Goal: Download file/media

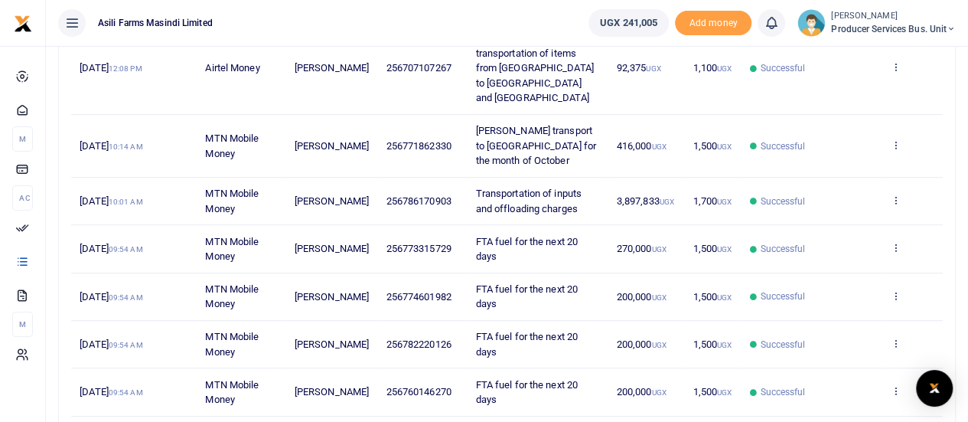
scroll to position [383, 0]
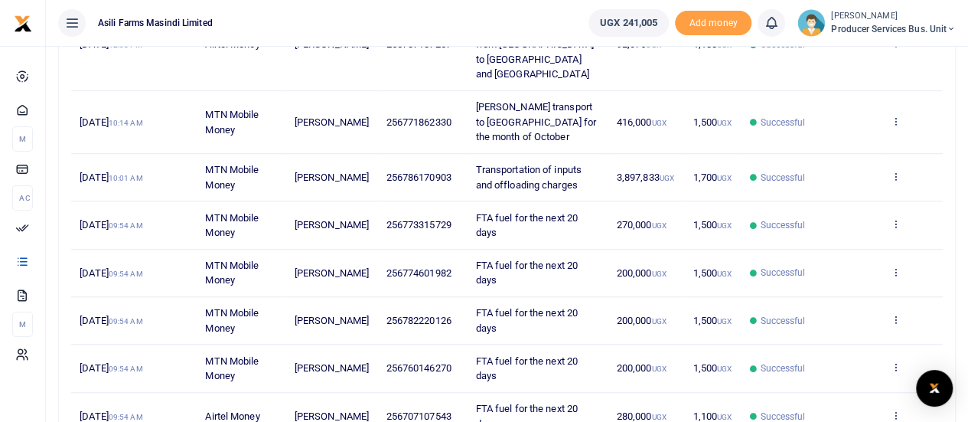
click at [895, 154] on td "View details Send again" at bounding box center [912, 177] width 61 height 47
click at [895, 171] on icon at bounding box center [895, 176] width 10 height 11
click at [830, 169] on link "View details" at bounding box center [839, 170] width 121 height 21
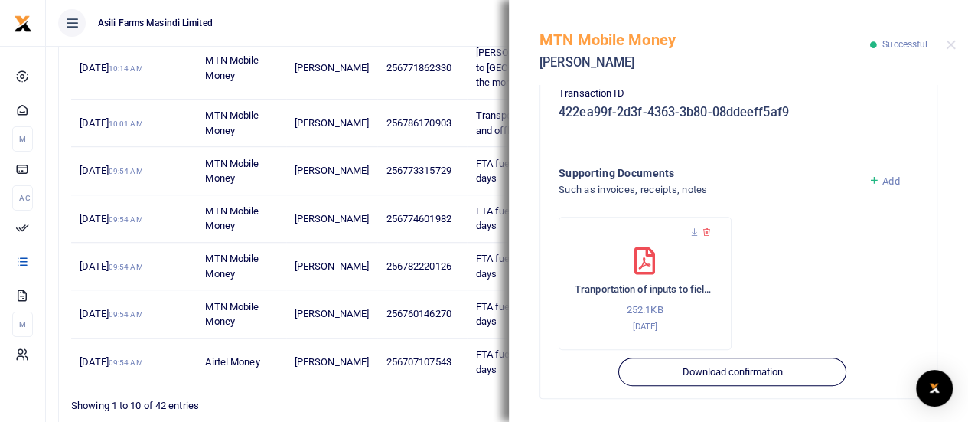
scroll to position [471, 0]
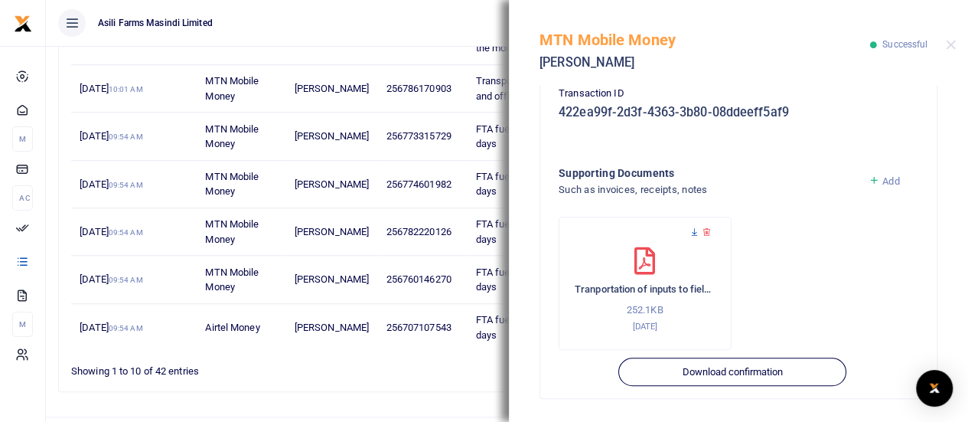
click at [693, 231] on icon at bounding box center [695, 232] width 10 height 10
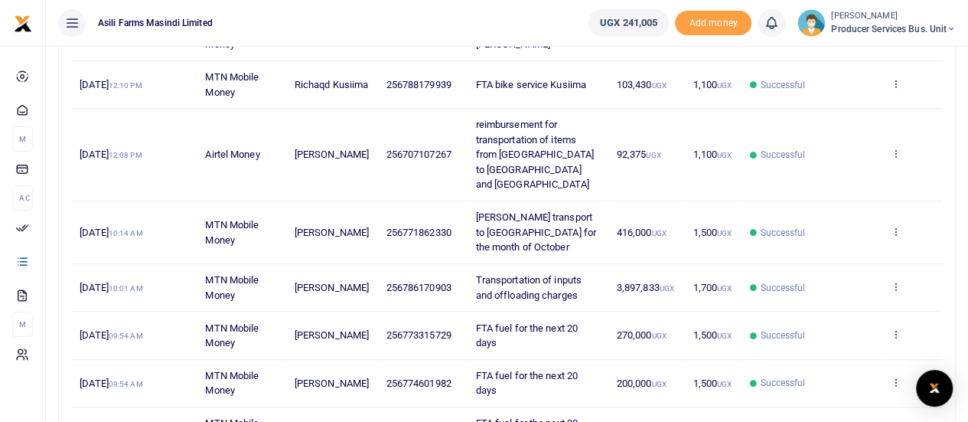
scroll to position [306, 0]
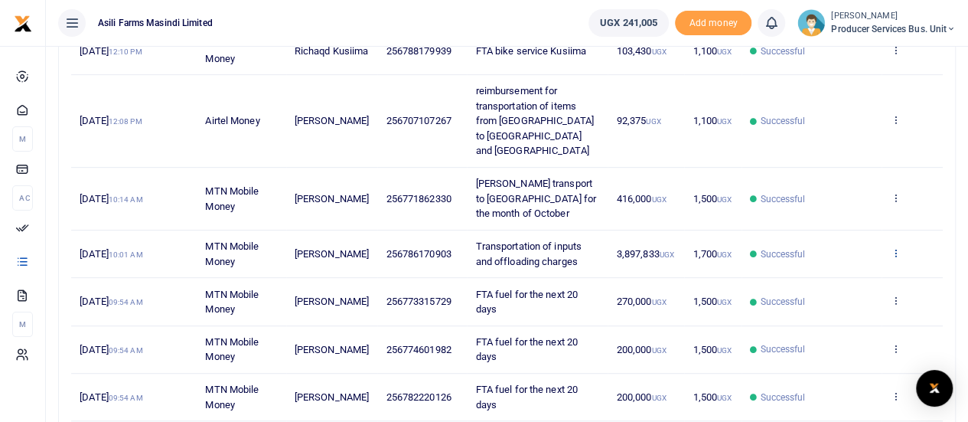
click at [897, 247] on icon at bounding box center [895, 252] width 10 height 11
click at [814, 240] on link "View details" at bounding box center [839, 246] width 121 height 21
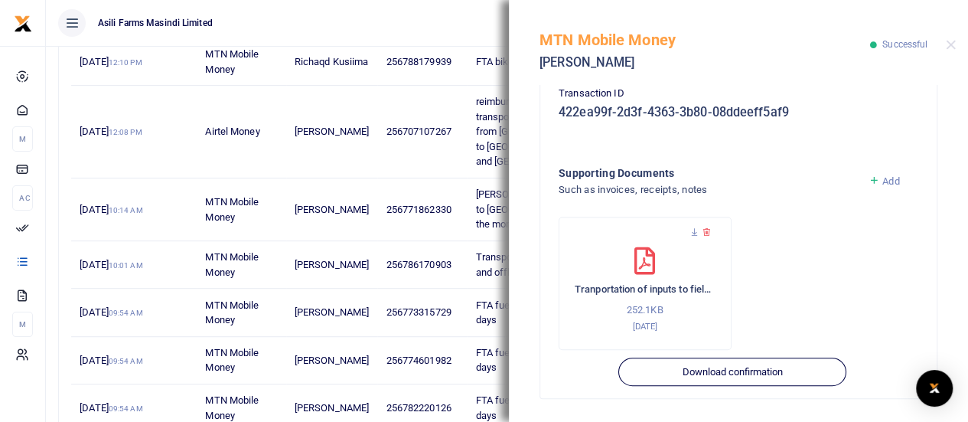
scroll to position [383, 0]
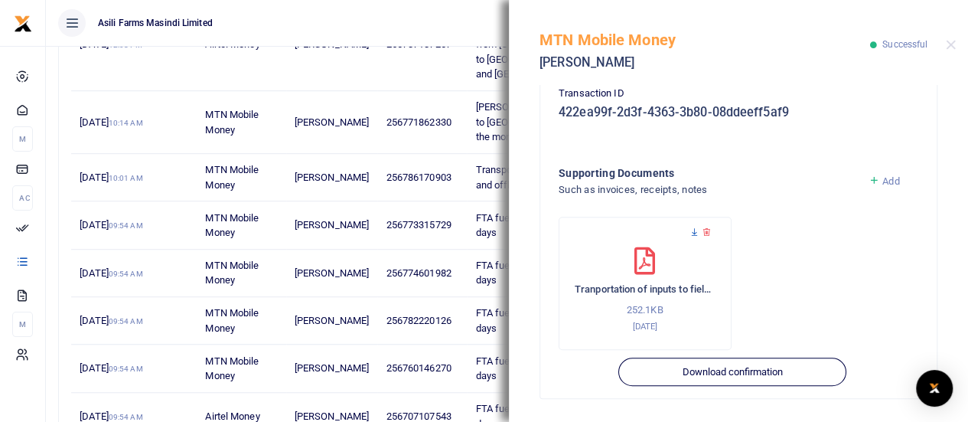
click at [696, 232] on icon at bounding box center [695, 232] width 10 height 10
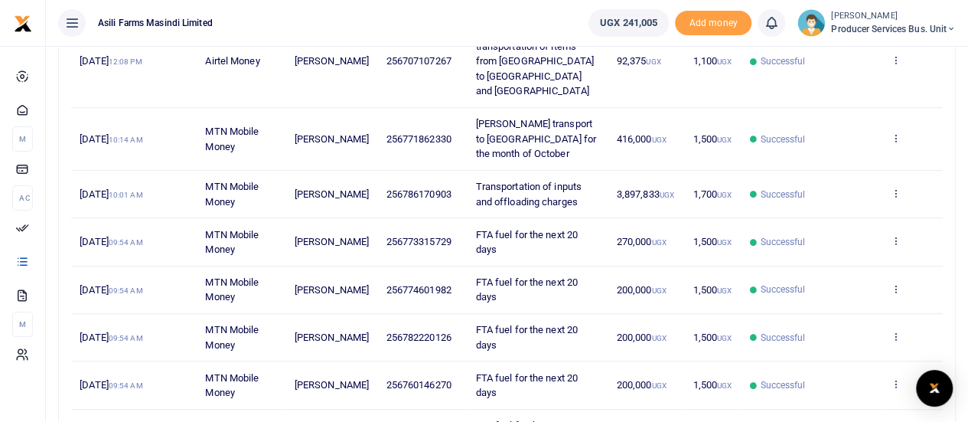
scroll to position [459, 0]
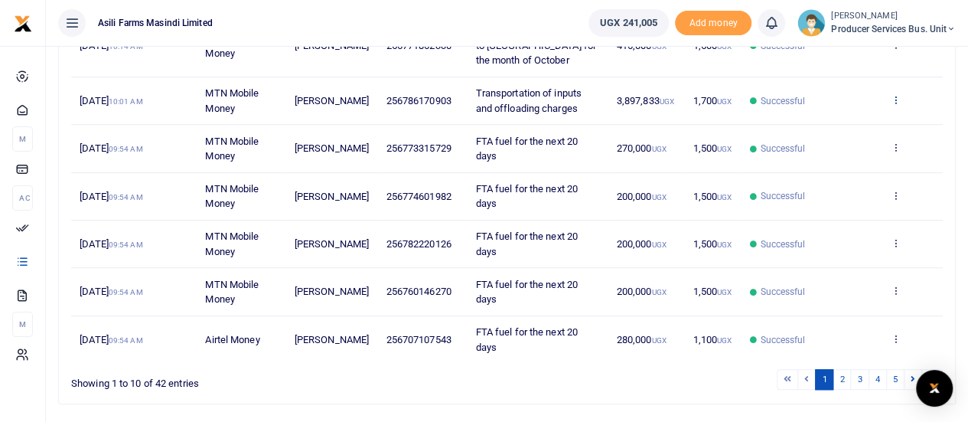
click at [895, 94] on icon at bounding box center [895, 99] width 10 height 11
click at [818, 90] on link "View details" at bounding box center [839, 93] width 121 height 21
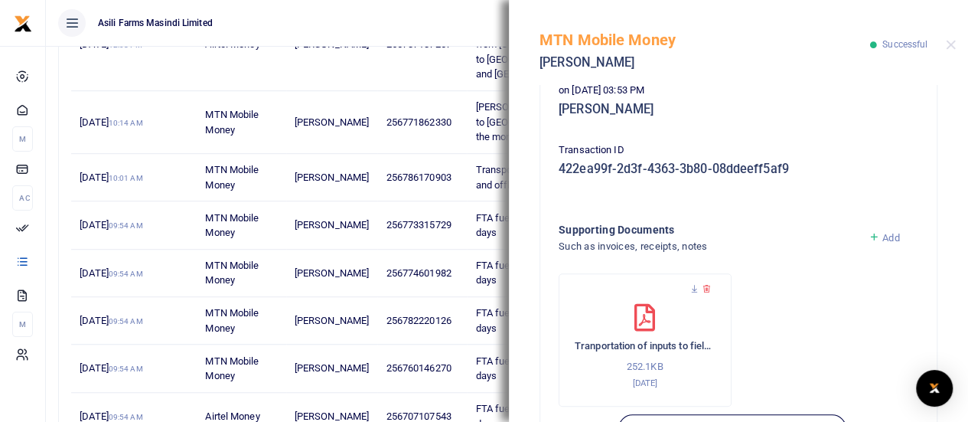
scroll to position [516, 0]
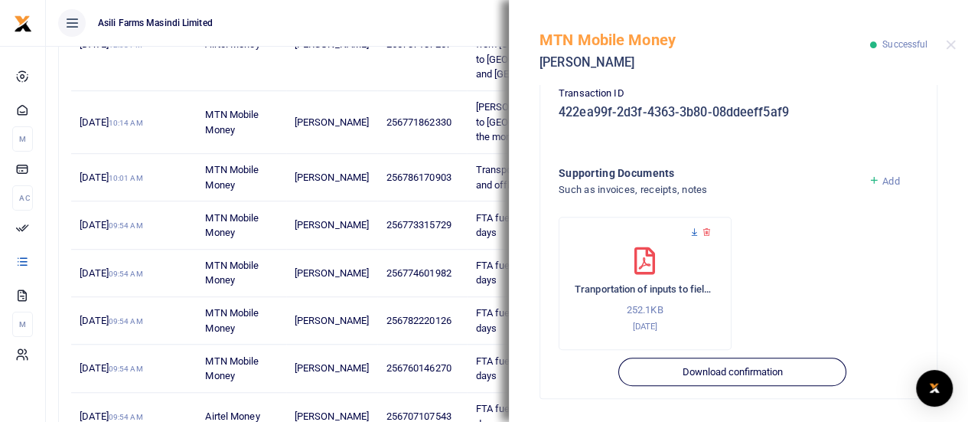
click at [693, 228] on icon at bounding box center [695, 232] width 10 height 10
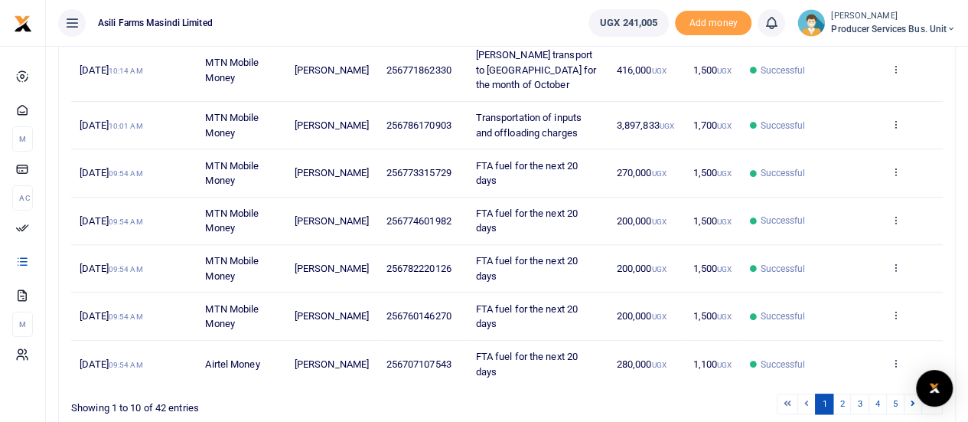
scroll to position [459, 0]
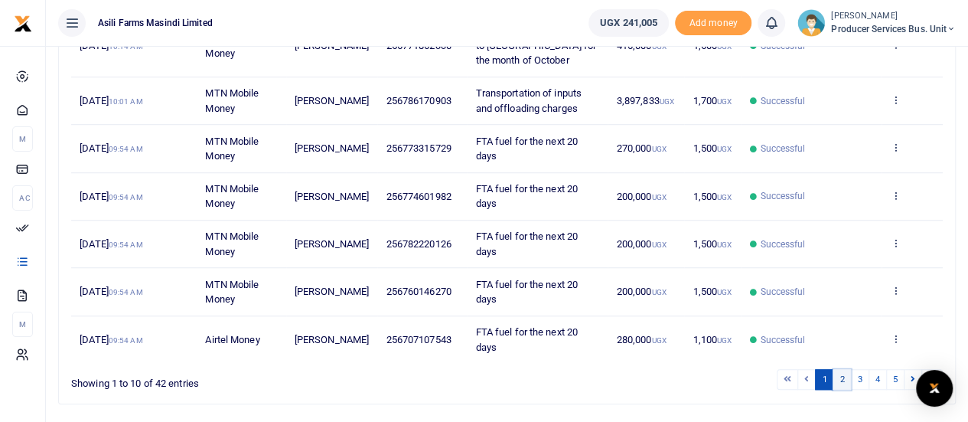
click at [843, 369] on link "2" at bounding box center [842, 379] width 18 height 21
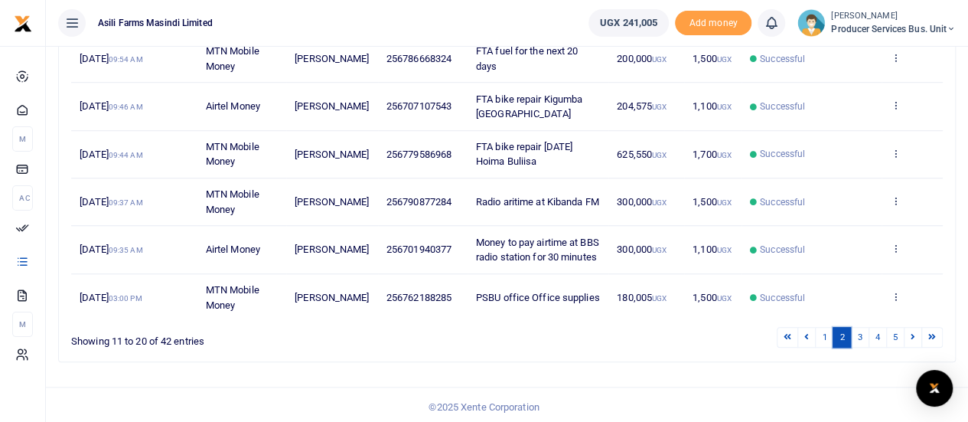
scroll to position [425, 0]
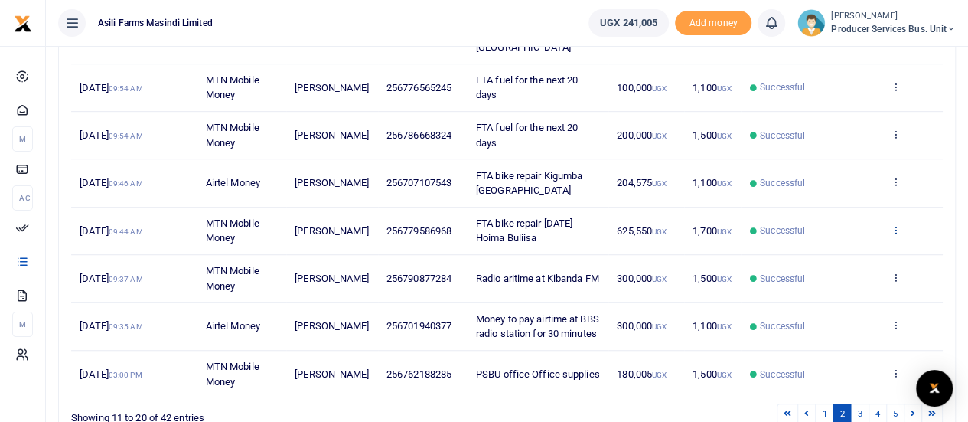
click at [898, 224] on icon at bounding box center [895, 229] width 10 height 11
click at [827, 233] on link "View details" at bounding box center [839, 238] width 121 height 21
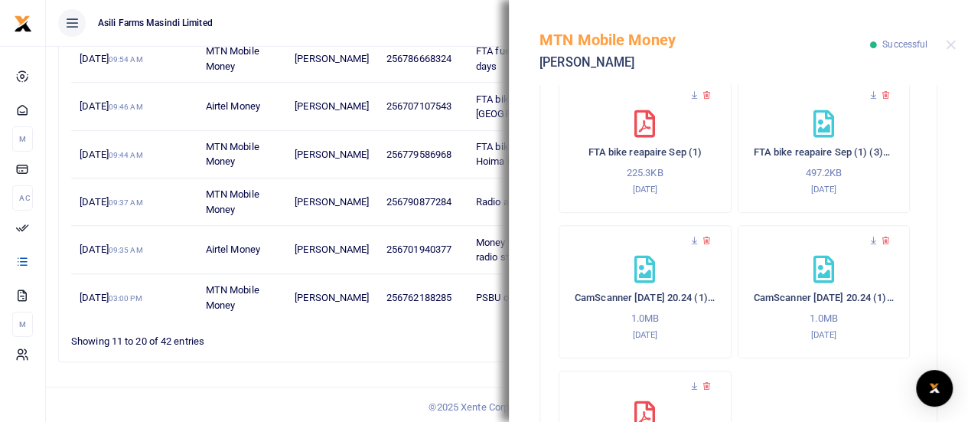
scroll to position [576, 0]
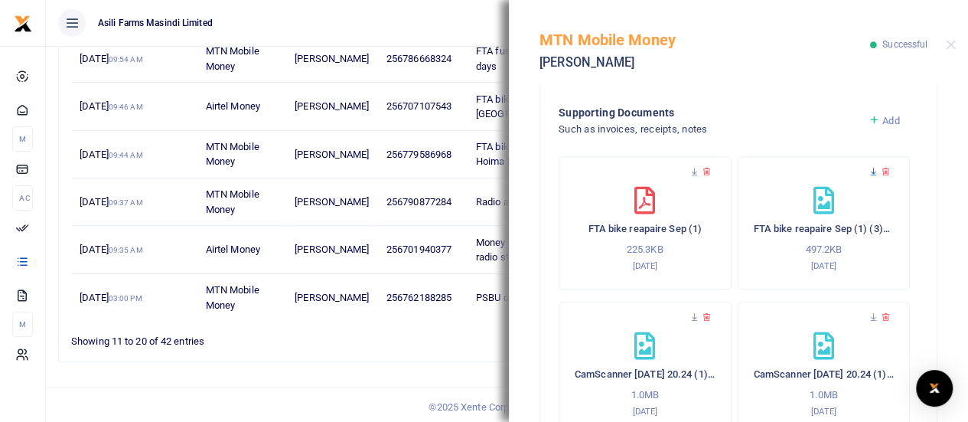
click at [869, 172] on icon at bounding box center [874, 172] width 10 height 10
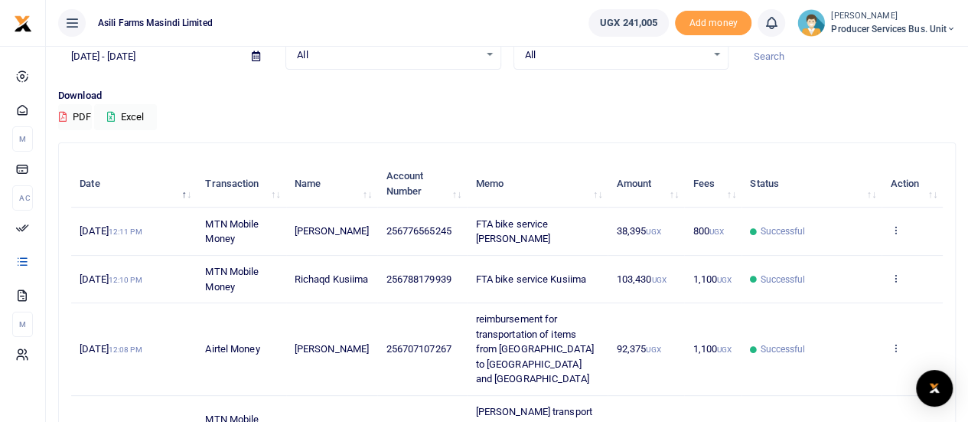
scroll to position [77, 0]
click at [895, 230] on icon at bounding box center [895, 231] width 10 height 11
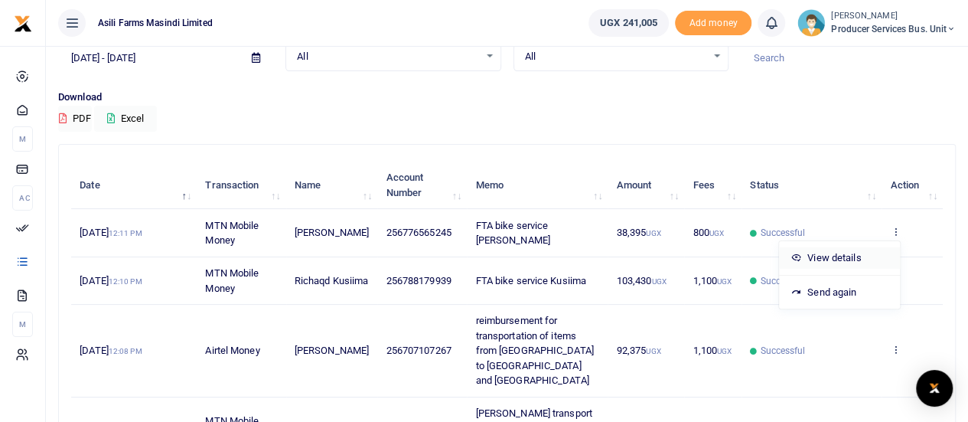
click at [841, 254] on link "View details" at bounding box center [839, 257] width 121 height 21
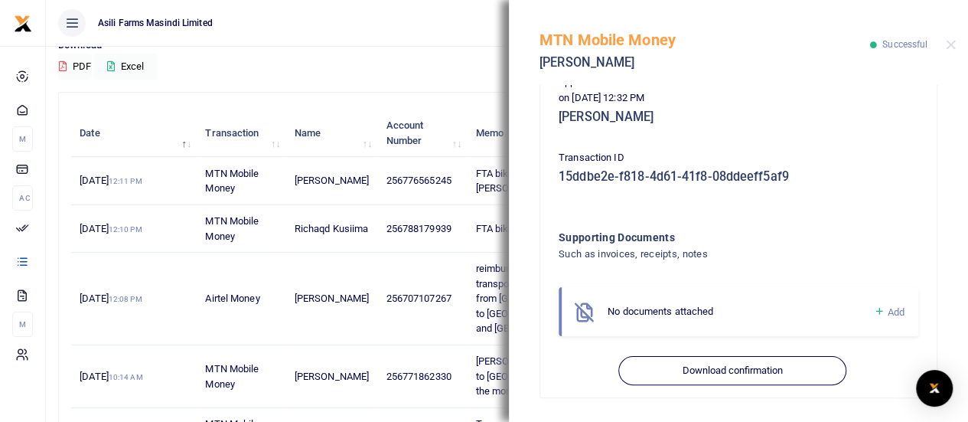
scroll to position [153, 0]
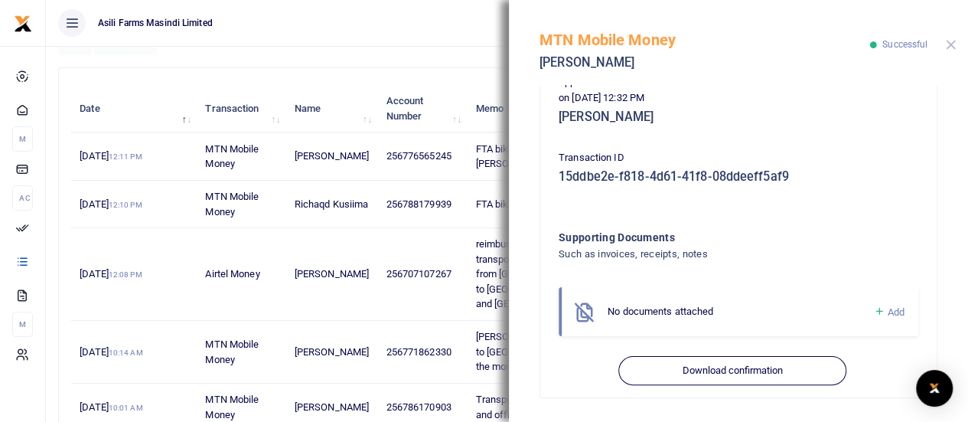
click at [951, 44] on button "Close" at bounding box center [951, 45] width 10 height 10
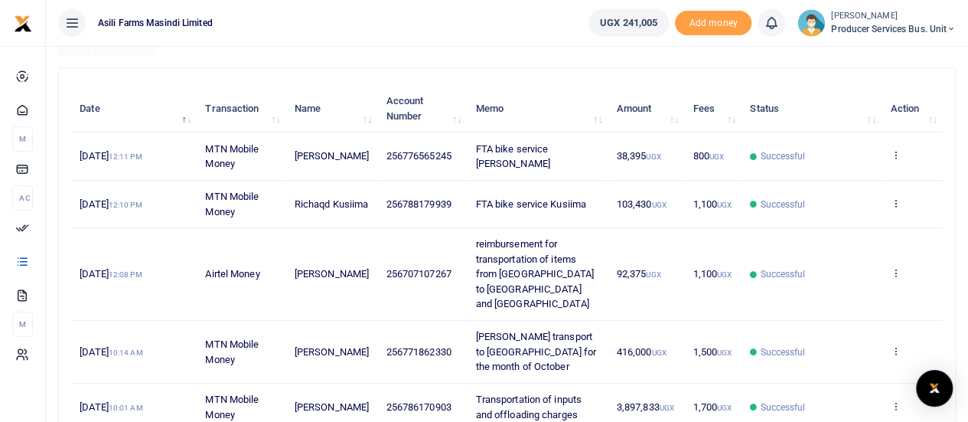
click at [894, 202] on icon at bounding box center [895, 202] width 10 height 11
click at [816, 231] on link "View details" at bounding box center [839, 228] width 121 height 21
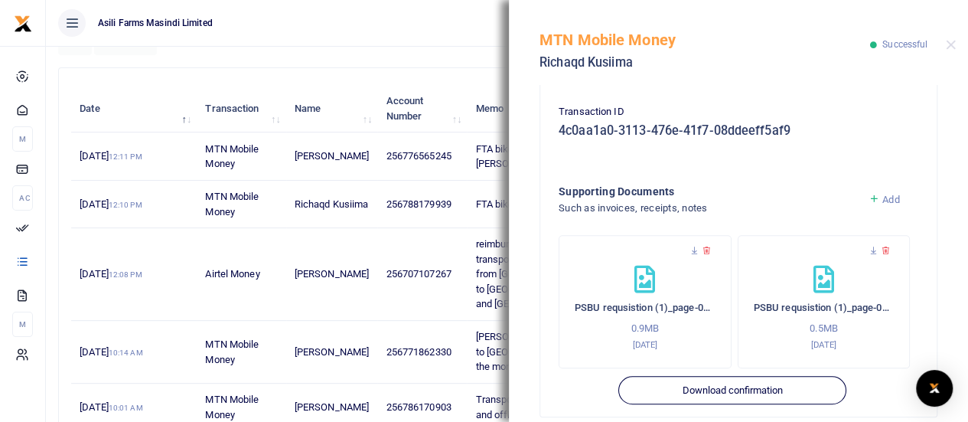
scroll to position [516, 0]
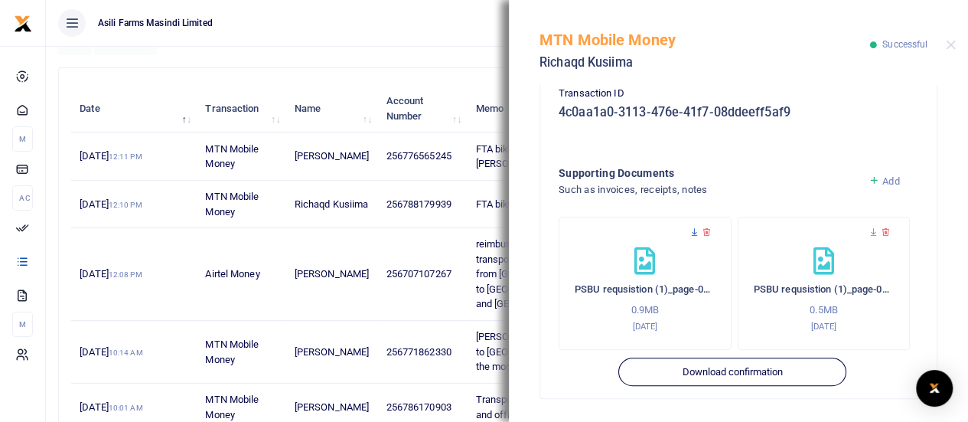
click at [691, 235] on icon at bounding box center [695, 232] width 10 height 10
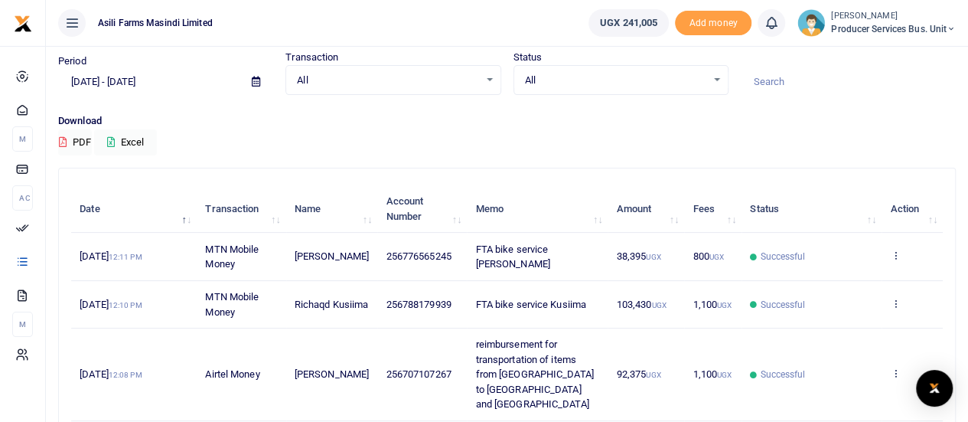
scroll to position [153, 0]
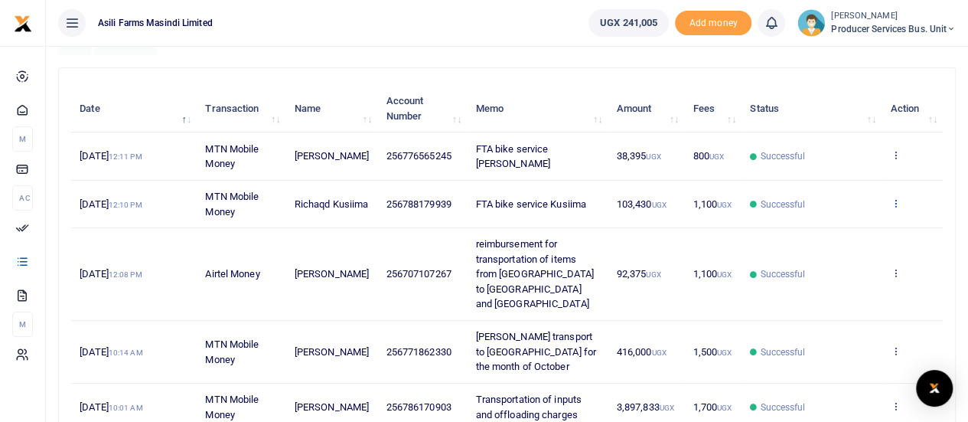
click at [893, 201] on icon at bounding box center [895, 202] width 10 height 11
click at [822, 227] on link "View details" at bounding box center [839, 228] width 121 height 21
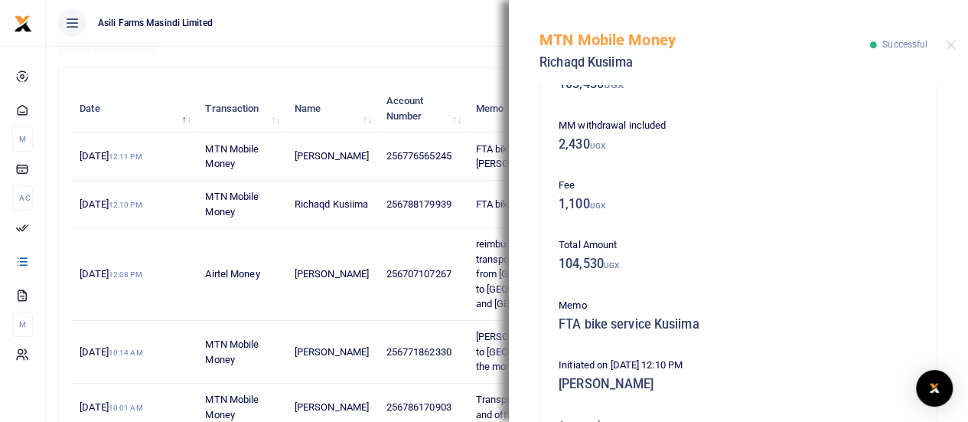
scroll to position [210, 0]
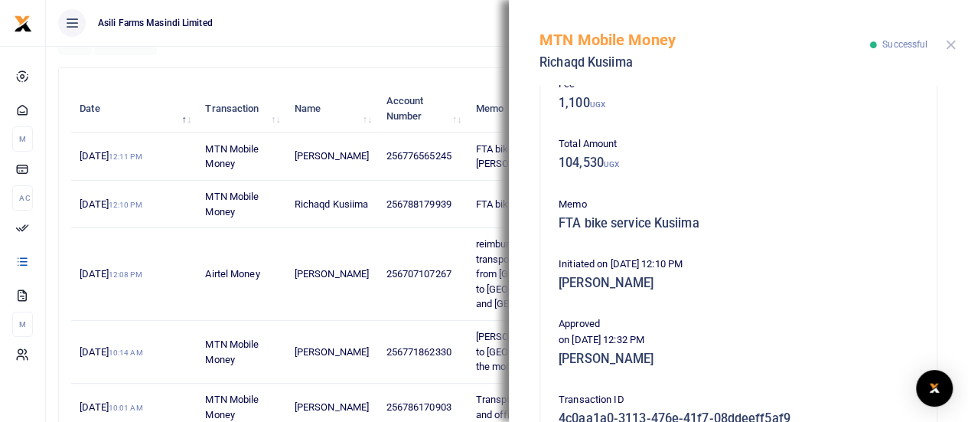
click at [953, 41] on button "Close" at bounding box center [951, 45] width 10 height 10
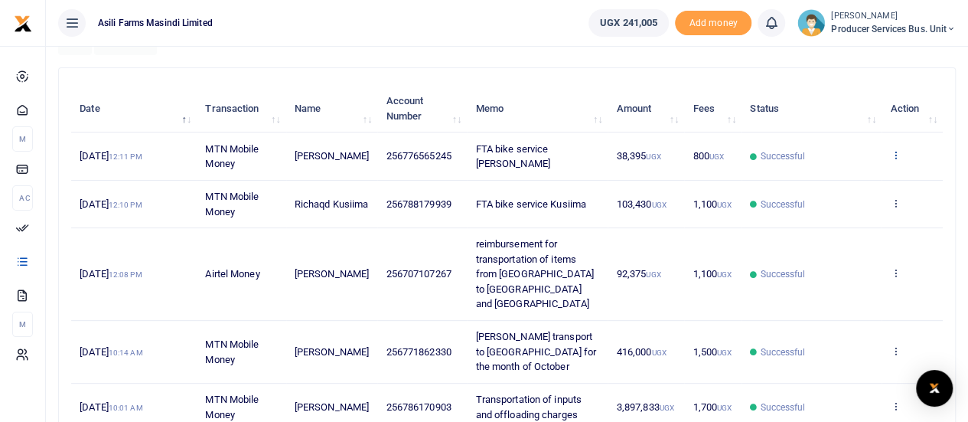
click at [895, 150] on icon at bounding box center [895, 154] width 10 height 11
click at [819, 174] on link "View details" at bounding box center [839, 181] width 121 height 21
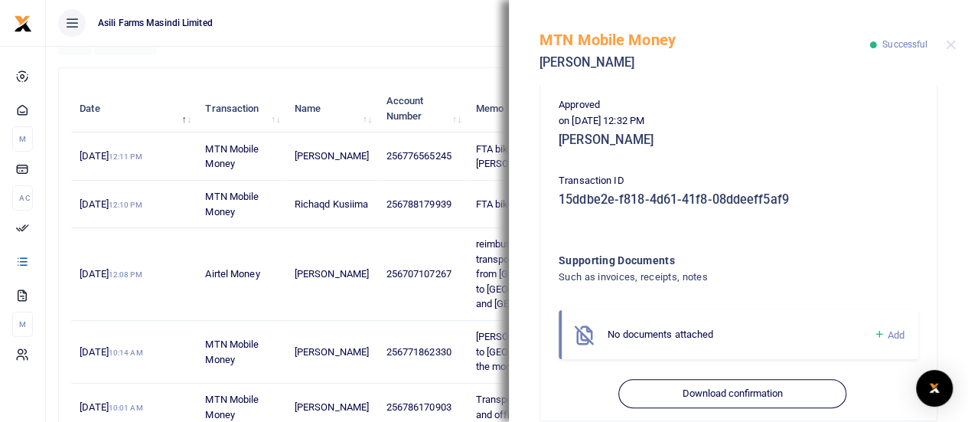
scroll to position [452, 0]
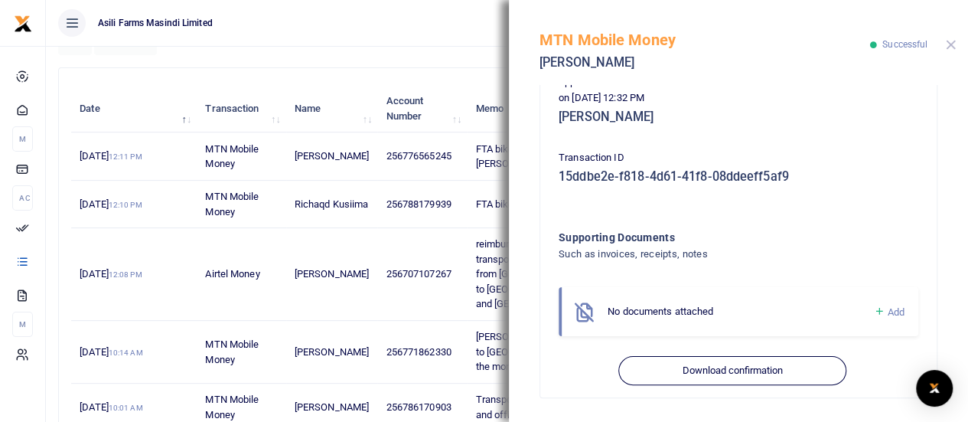
click at [954, 46] on button "Close" at bounding box center [951, 45] width 10 height 10
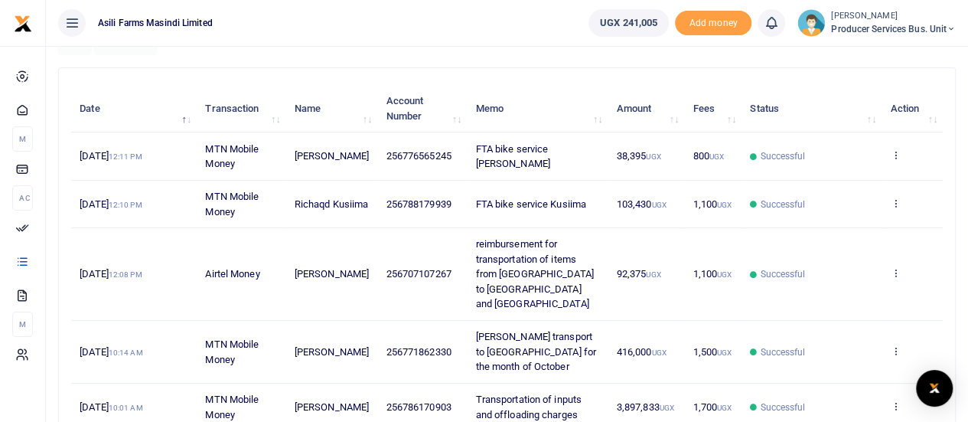
scroll to position [230, 0]
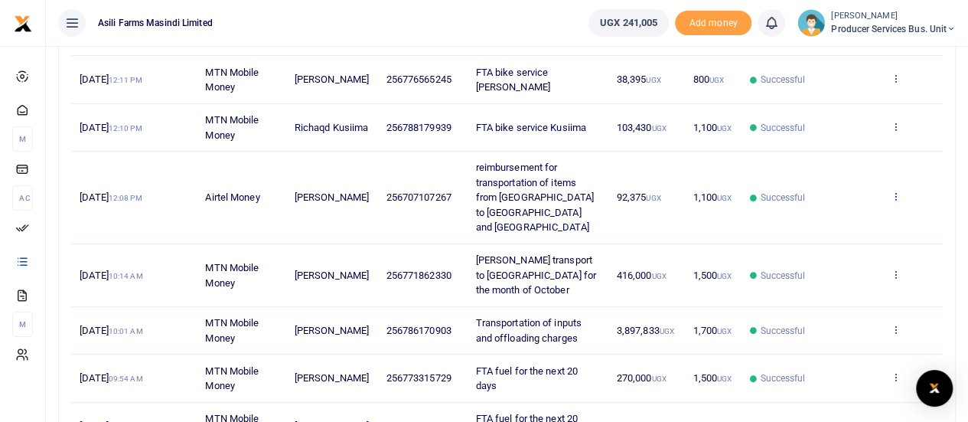
click at [894, 191] on icon at bounding box center [895, 196] width 10 height 11
click at [830, 213] on link "View details" at bounding box center [839, 214] width 121 height 21
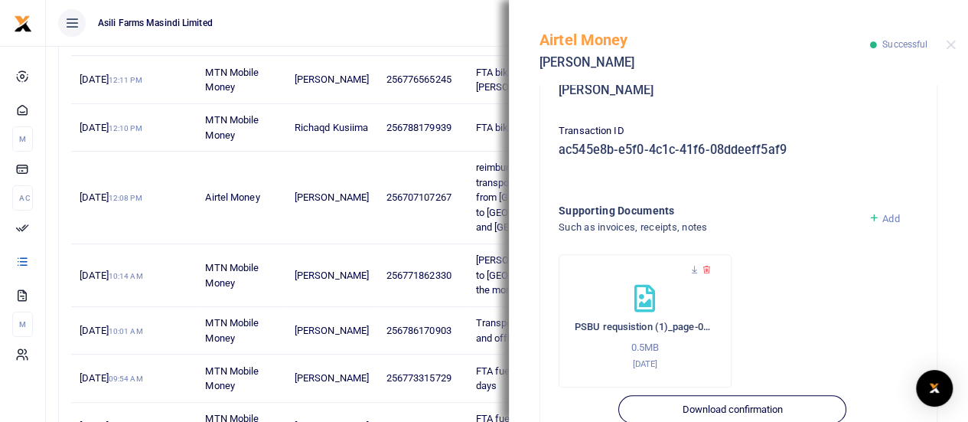
scroll to position [530, 0]
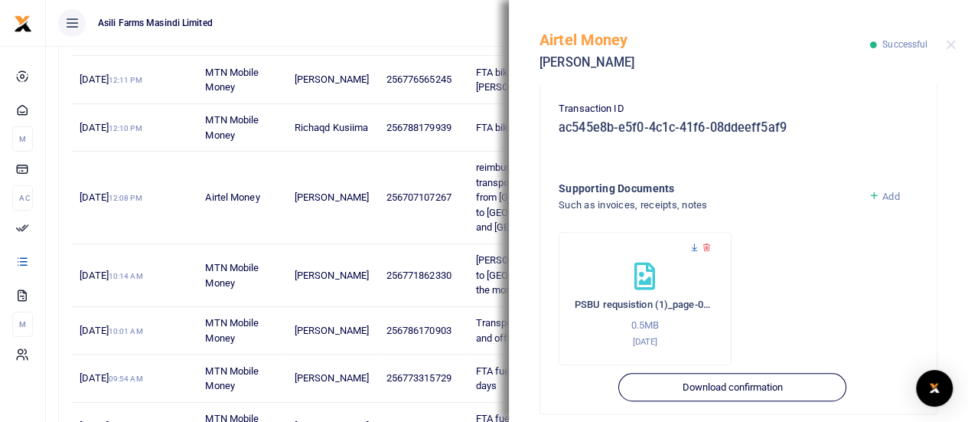
click at [692, 243] on icon at bounding box center [695, 248] width 10 height 10
